Goal: Find specific page/section

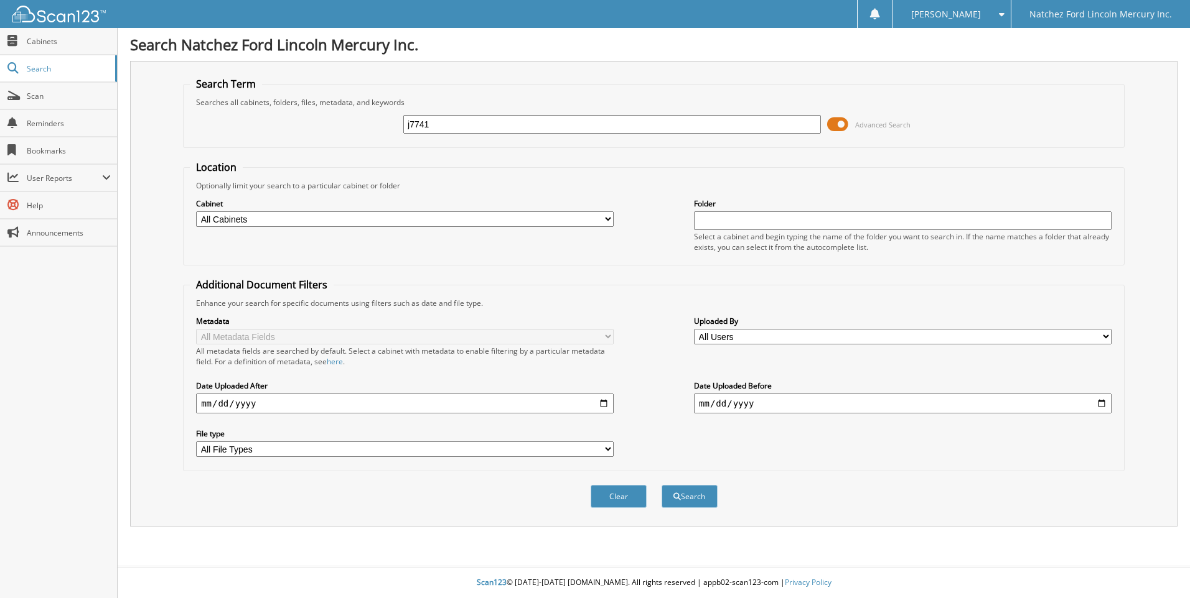
type input "j7741"
click at [661, 485] on button "Search" at bounding box center [689, 496] width 56 height 23
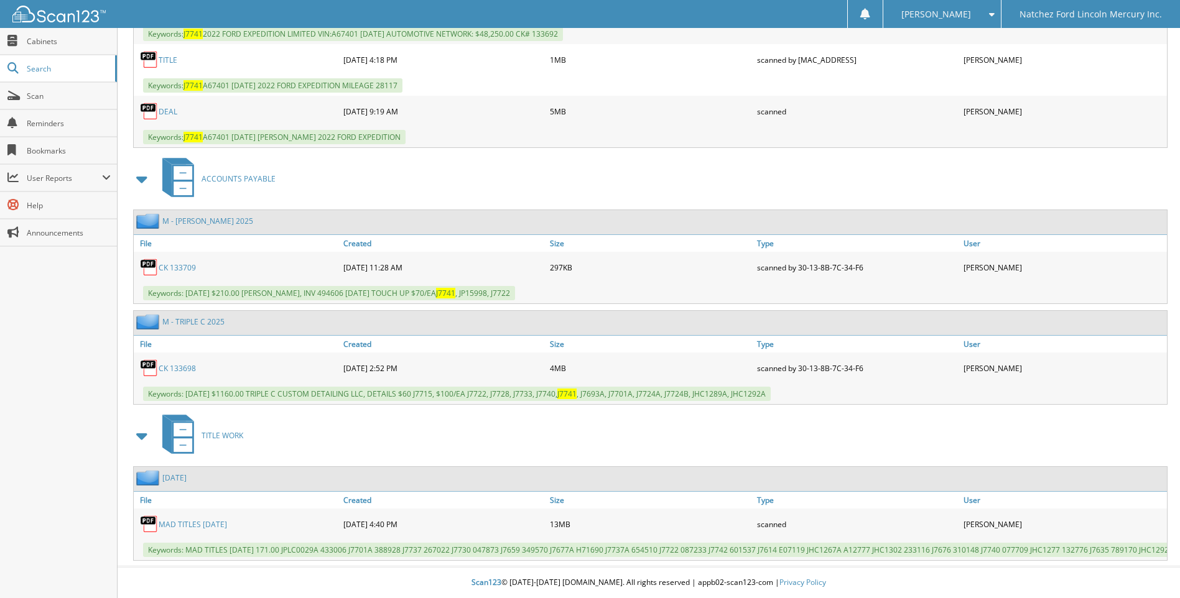
click at [219, 519] on link "MAD TITLES [DATE]" at bounding box center [193, 524] width 68 height 11
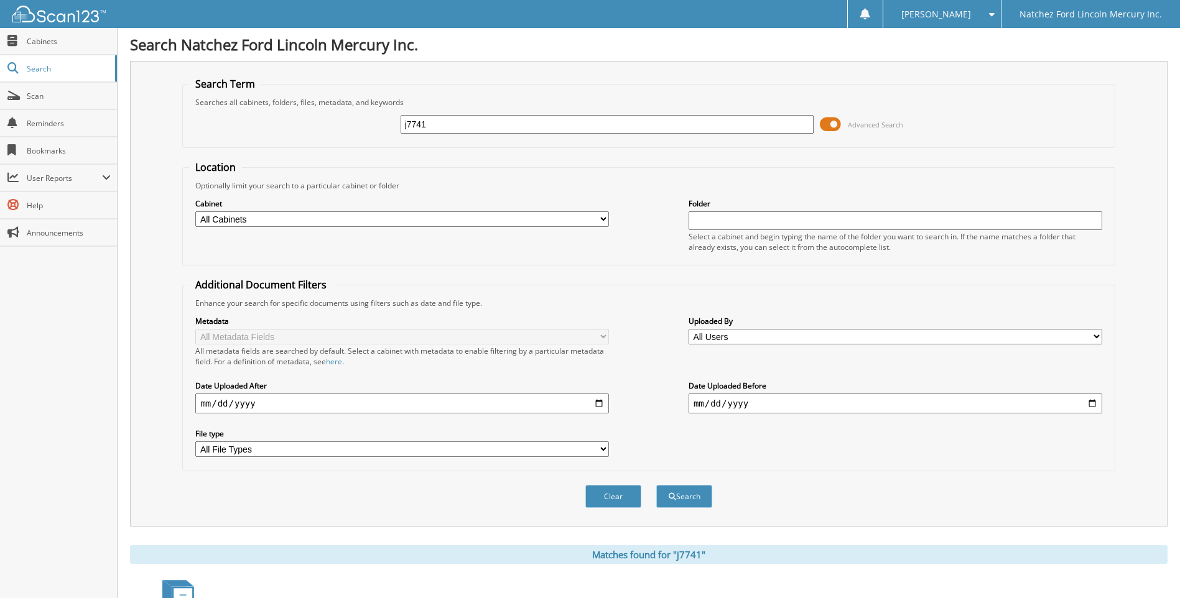
click at [444, 123] on input "j7741" at bounding box center [608, 124] width 414 height 19
type input "j7738"
click at [656, 485] on button "Search" at bounding box center [684, 496] width 56 height 23
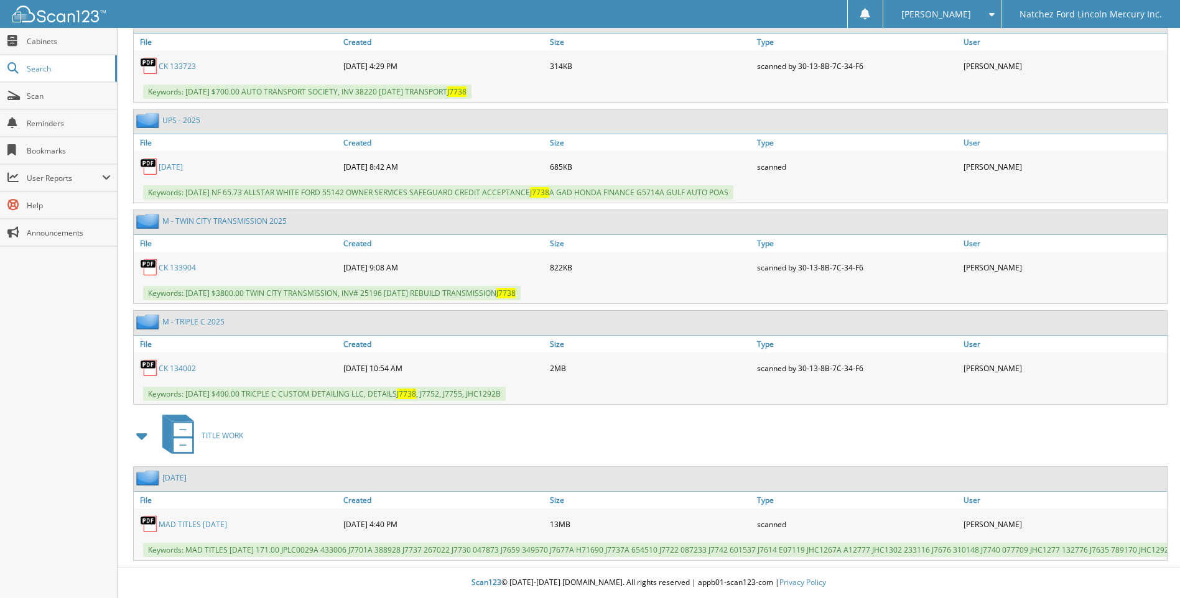
scroll to position [0, 126]
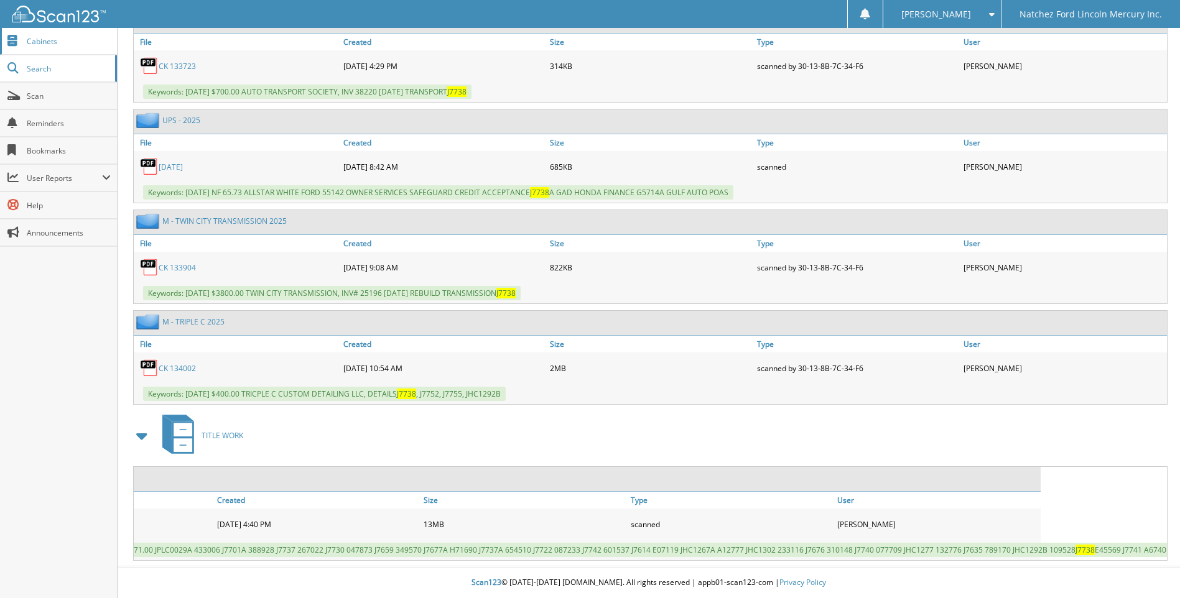
click at [48, 50] on link "Cabinets" at bounding box center [58, 41] width 117 height 27
